Goal: Use online tool/utility: Utilize a website feature to perform a specific function

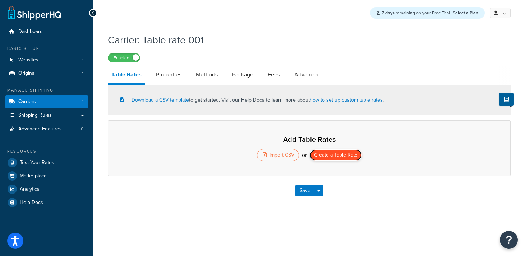
click at [333, 154] on button "Create a Table Rate" at bounding box center [336, 154] width 52 height 11
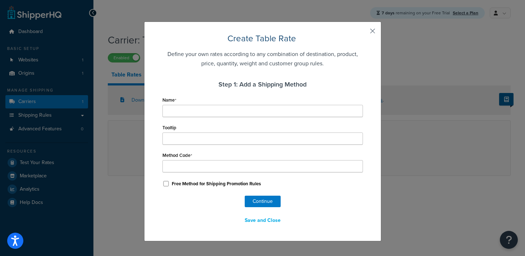
click at [363, 33] on button "button" at bounding box center [362, 34] width 2 height 2
click at [258, 218] on button "Save and Close" at bounding box center [262, 221] width 45 height 12
click at [363, 33] on button "button" at bounding box center [362, 34] width 2 height 2
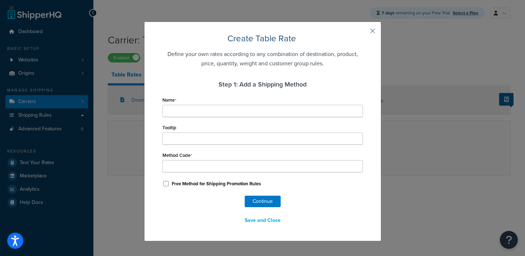
click at [363, 33] on button "button" at bounding box center [362, 34] width 2 height 2
